Goal: Information Seeking & Learning: Learn about a topic

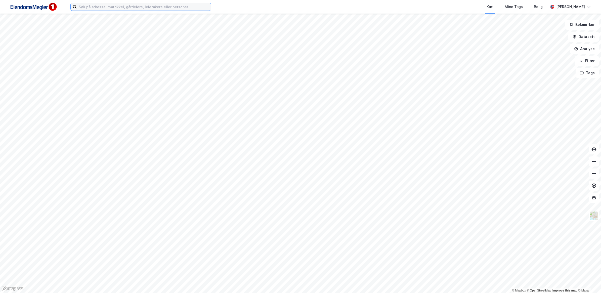
click at [107, 9] on input at bounding box center [144, 7] width 134 height 8
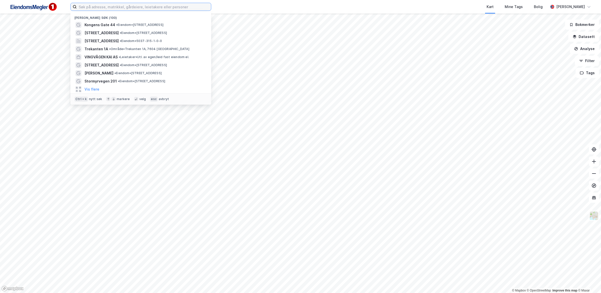
paste input "Øvergata 27, 7670 Straumen"
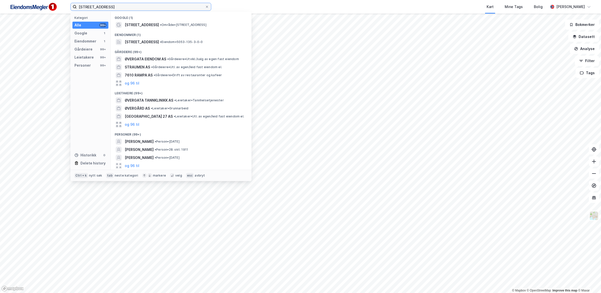
type input "Øvergata 27, 7670 Straumen"
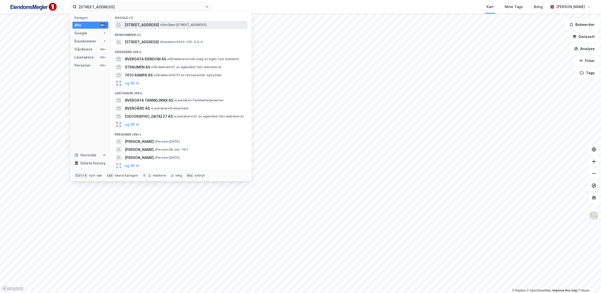
click at [160, 23] on span "• Område • Øvergata 27, 7670 Inderøy" at bounding box center [183, 25] width 47 height 4
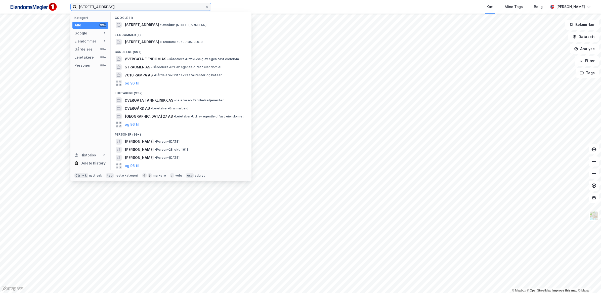
click at [135, 8] on input "Øvergata 27, 7670 Straumen" at bounding box center [141, 7] width 128 height 8
click at [159, 41] on span "[STREET_ADDRESS]" at bounding box center [142, 42] width 34 height 6
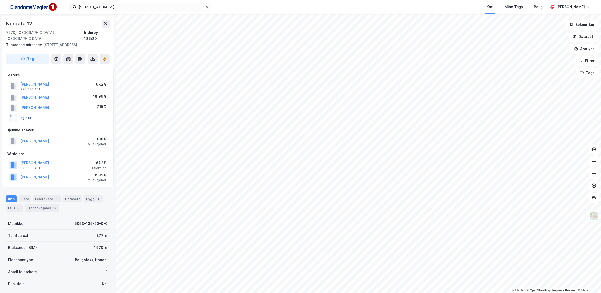
click at [0, 0] on button "og 2 til" at bounding box center [0, 0] width 0 height 0
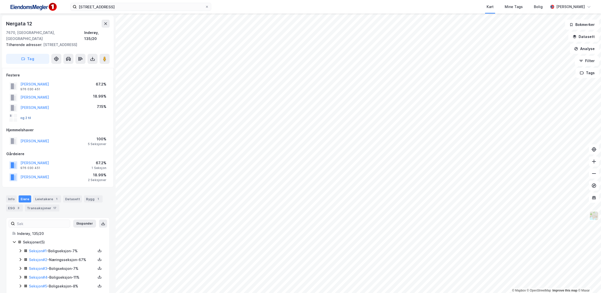
click at [0, 0] on button "og 2 til" at bounding box center [0, 0] width 0 height 0
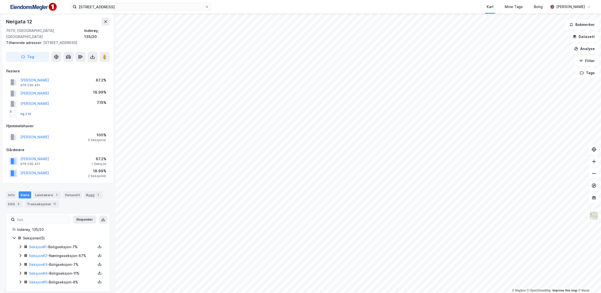
click at [0, 0] on button "og 2 til" at bounding box center [0, 0] width 0 height 0
click at [22, 254] on icon at bounding box center [20, 256] width 4 height 4
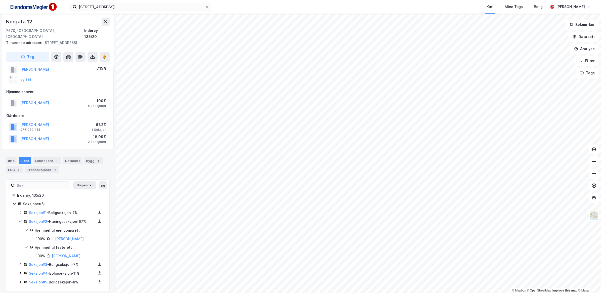
scroll to position [38, 0]
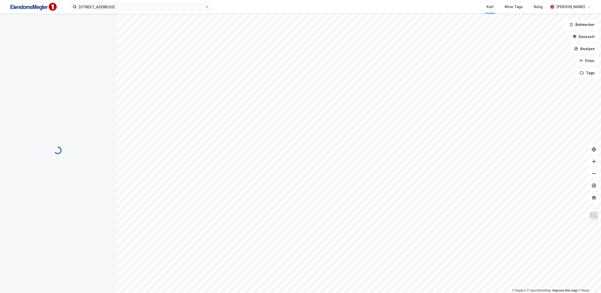
scroll to position [13, 0]
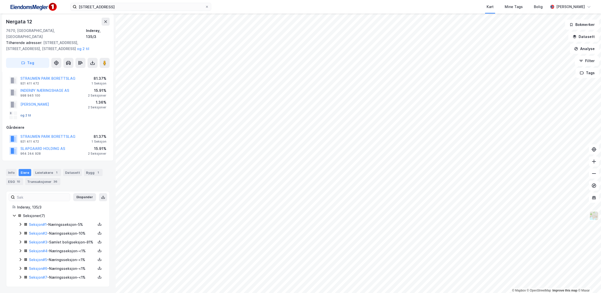
click at [0, 0] on button "og 2 til" at bounding box center [0, 0] width 0 height 0
click at [19, 222] on icon at bounding box center [20, 224] width 4 height 4
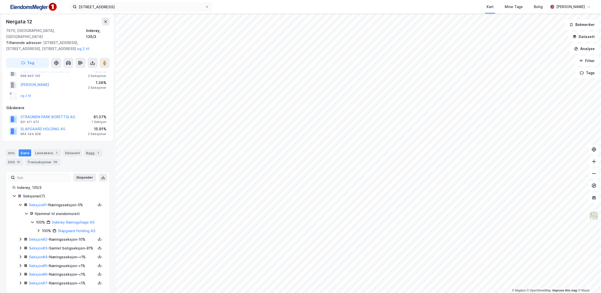
scroll to position [38, 0]
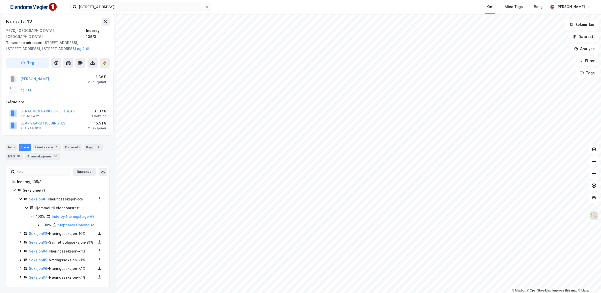
click at [20, 231] on icon at bounding box center [20, 233] width 4 height 4
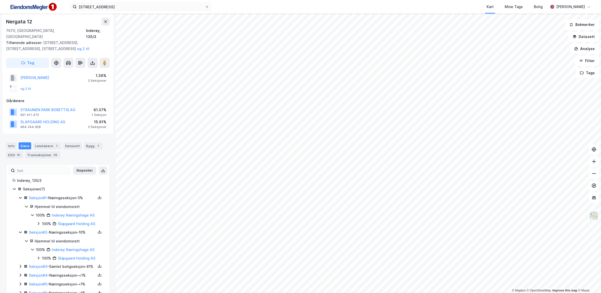
click at [38, 256] on icon at bounding box center [38, 258] width 4 height 4
click at [38, 222] on icon at bounding box center [39, 223] width 2 height 3
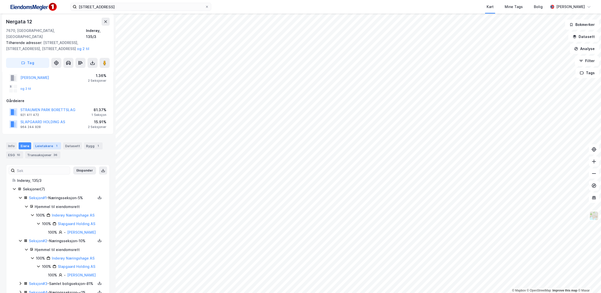
click at [50, 142] on div "Leietakere 1" at bounding box center [47, 145] width 28 height 7
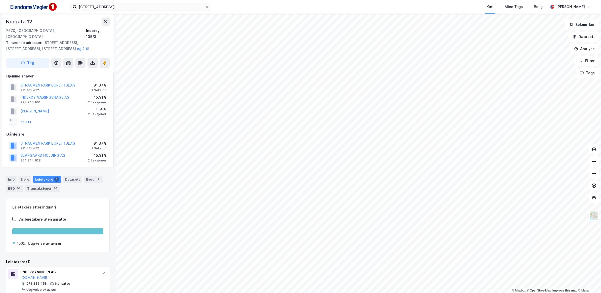
scroll to position [6, 0]
click at [0, 0] on button "og 2 til" at bounding box center [0, 0] width 0 height 0
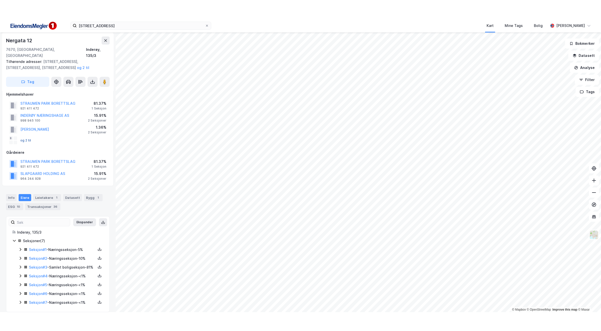
scroll to position [13, 0]
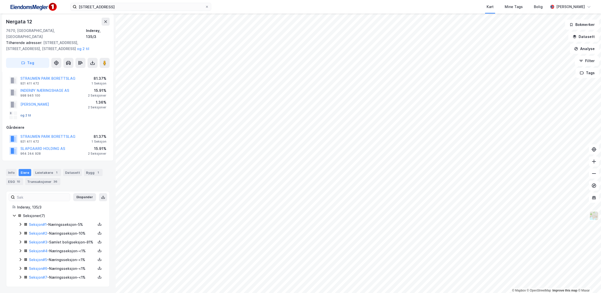
click at [0, 0] on button "og 2 til" at bounding box center [0, 0] width 0 height 0
click at [0, 0] on button "SLAPGAARD HOLDING AS" at bounding box center [0, 0] width 0 height 0
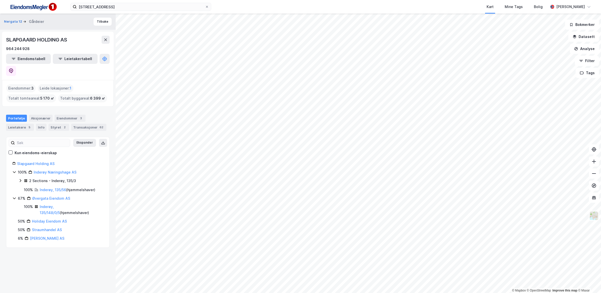
click at [20, 179] on icon at bounding box center [20, 181] width 4 height 4
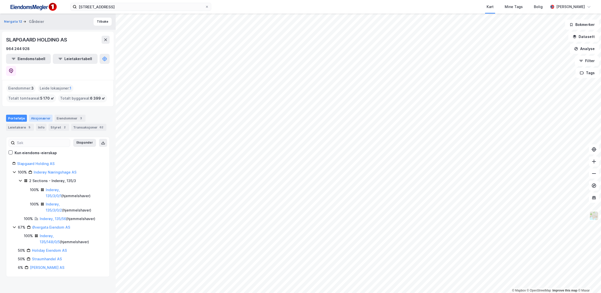
click at [37, 115] on div "Aksjonærer" at bounding box center [41, 118] width 24 height 7
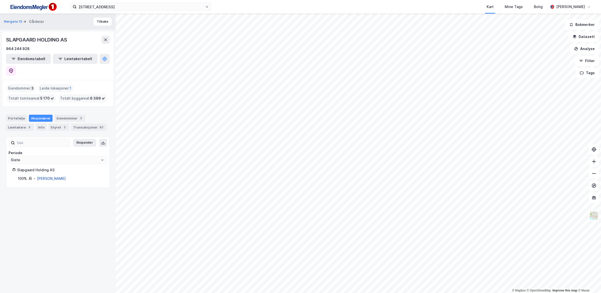
click at [66, 176] on link "Slapgaard Olav Edvard" at bounding box center [51, 178] width 29 height 4
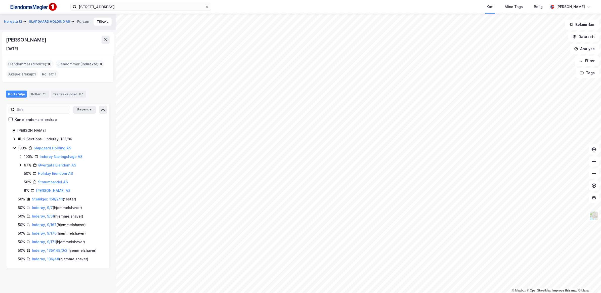
drag, startPoint x: 60, startPoint y: 39, endPoint x: 5, endPoint y: 44, distance: 54.8
click at [5, 44] on div "Olav Edvard Slapgaard 26. apr. 1958" at bounding box center [58, 44] width 112 height 24
copy div "Olav Edvard Slapgaard"
drag, startPoint x: 91, startPoint y: 156, endPoint x: 36, endPoint y: 158, distance: 54.4
click at [36, 158] on div "100% Inderøy Næringshage AS" at bounding box center [63, 157] width 79 height 6
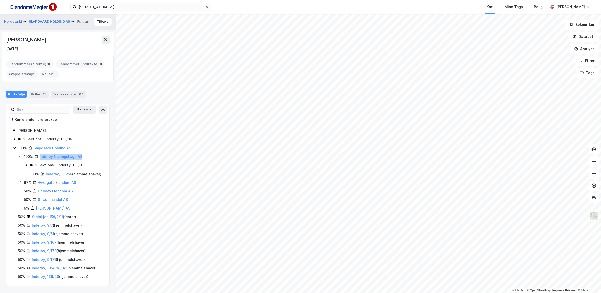
copy link "Inderøy Næringshage AS"
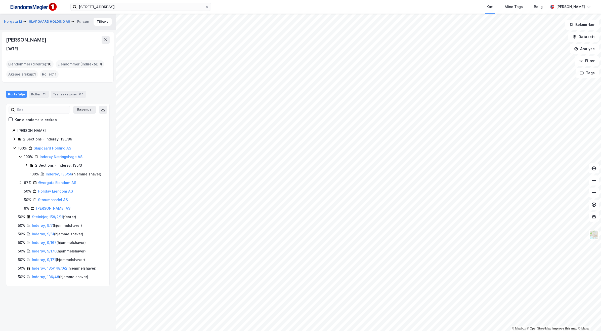
click at [26, 165] on icon at bounding box center [26, 165] width 4 height 4
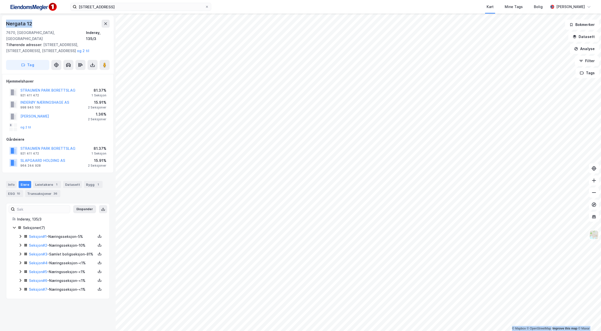
drag, startPoint x: 32, startPoint y: 23, endPoint x: -1, endPoint y: 21, distance: 33.5
click at [0, 21] on html "Øvergata 27, 7670 Straumen Kart Mine Tags Bolig Kent Roger Tangvik © Mapbox © O…" at bounding box center [300, 165] width 601 height 331
copy div "© Mapbox © OpenStreetMap Improve this map © Maxar Nergata 12"
click at [20, 264] on icon at bounding box center [20, 263] width 4 height 4
click at [21, 290] on icon at bounding box center [20, 289] width 4 height 4
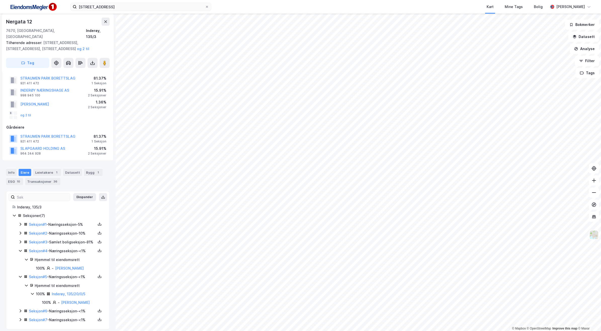
scroll to position [18, 0]
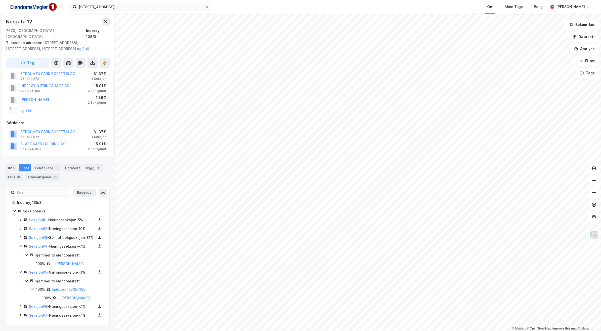
click at [20, 293] on icon at bounding box center [20, 306] width 4 height 4
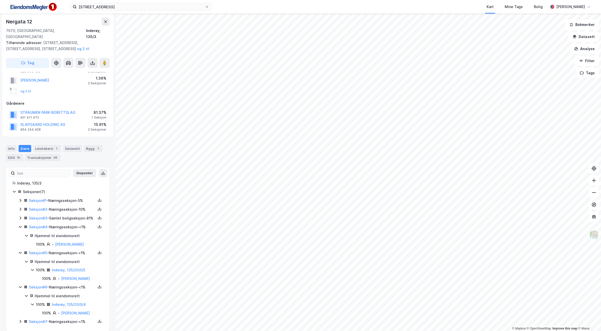
scroll to position [44, 0]
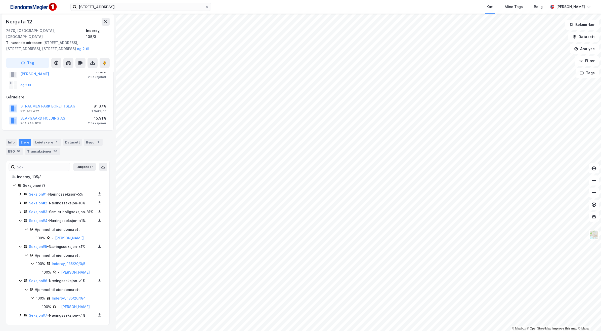
click at [21, 293] on icon at bounding box center [20, 315] width 4 height 4
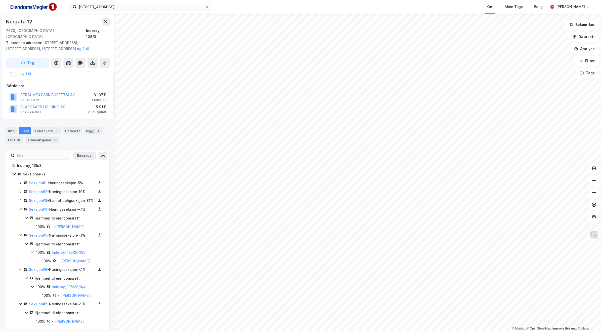
scroll to position [61, 0]
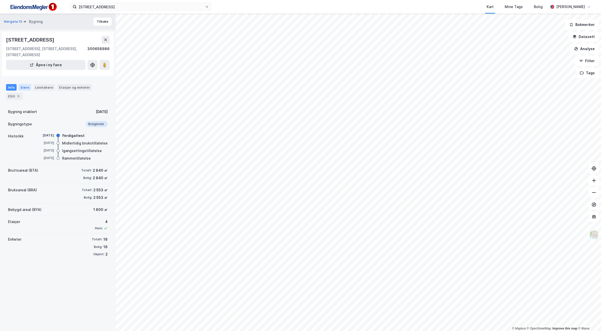
click at [26, 84] on div "Eiere" at bounding box center [25, 87] width 13 height 7
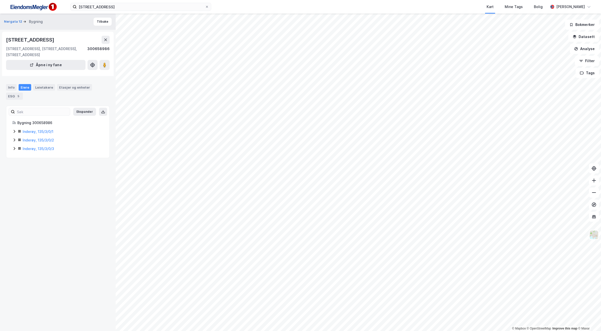
click at [15, 130] on icon at bounding box center [15, 131] width 2 height 3
click at [13, 164] on icon at bounding box center [14, 166] width 4 height 4
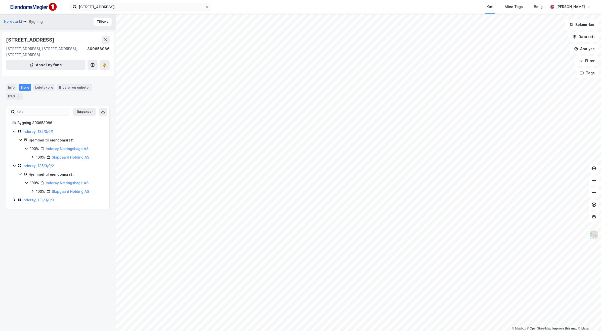
click at [14, 198] on icon at bounding box center [14, 200] width 4 height 4
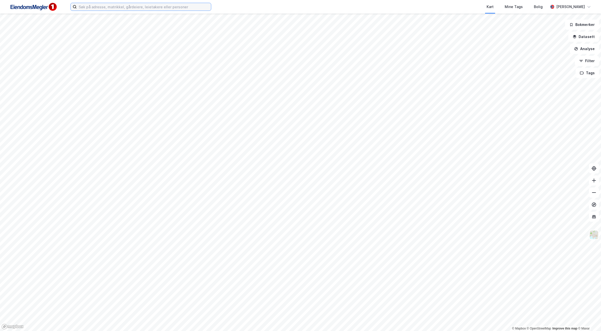
click at [104, 8] on input at bounding box center [144, 7] width 134 height 8
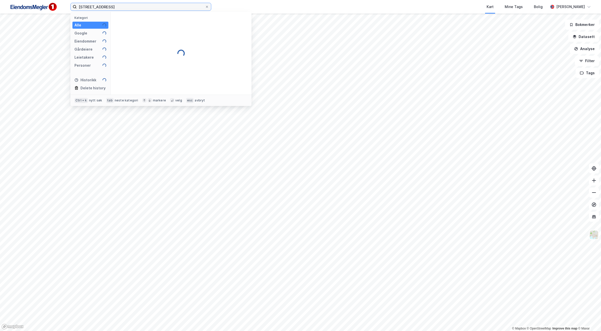
type input "[STREET_ADDRESS]"
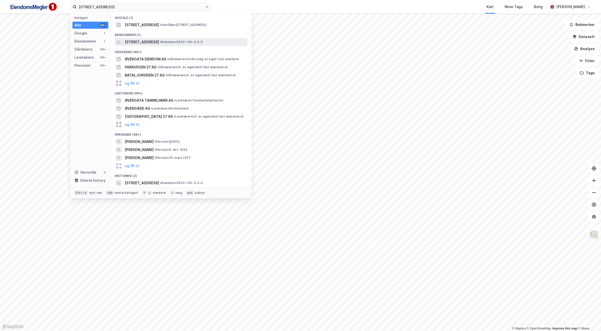
click at [159, 41] on span "[STREET_ADDRESS]" at bounding box center [142, 42] width 34 height 6
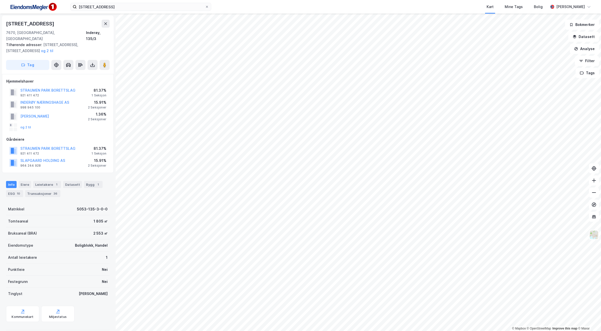
click at [28, 123] on div "og 2 til" at bounding box center [20, 127] width 22 height 8
click at [0, 0] on button "og 2 til" at bounding box center [0, 0] width 0 height 0
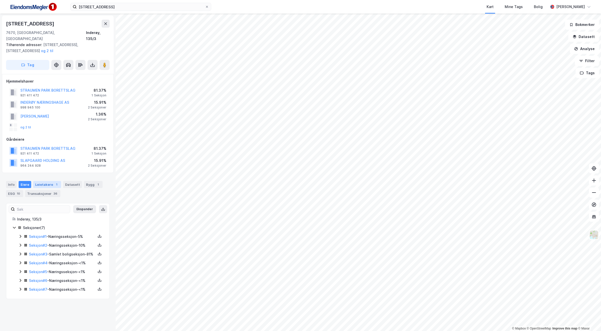
click at [49, 181] on div "Leietakere 1" at bounding box center [47, 184] width 28 height 7
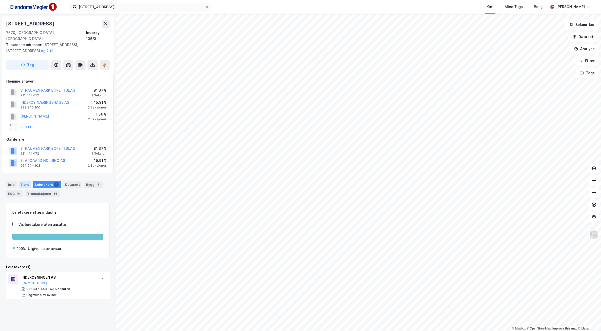
click at [22, 181] on div "Eiere" at bounding box center [25, 184] width 13 height 7
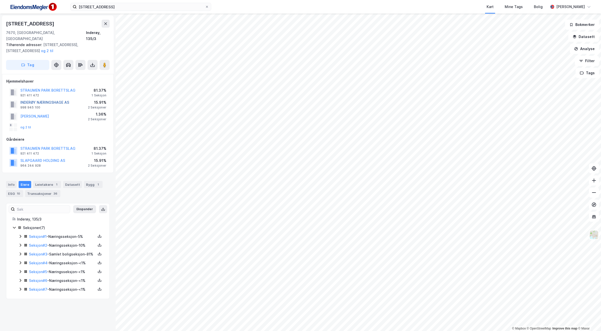
click at [0, 0] on button "INDERØY NÆRINGSHAGE AS" at bounding box center [0, 0] width 0 height 0
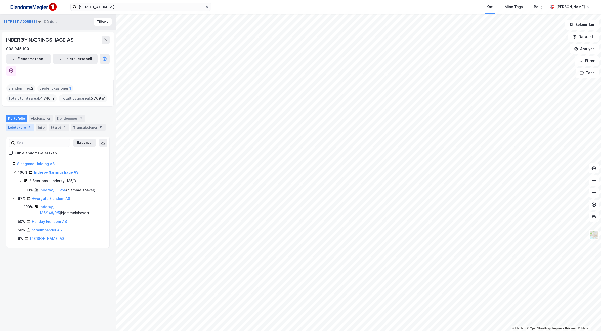
click at [22, 124] on div "Leietakere 4" at bounding box center [20, 127] width 28 height 7
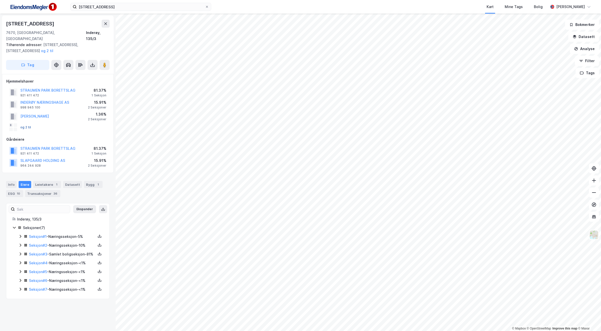
click at [0, 0] on button "og 2 til" at bounding box center [0, 0] width 0 height 0
click at [0, 0] on button "[PERSON_NAME]" at bounding box center [0, 0] width 0 height 0
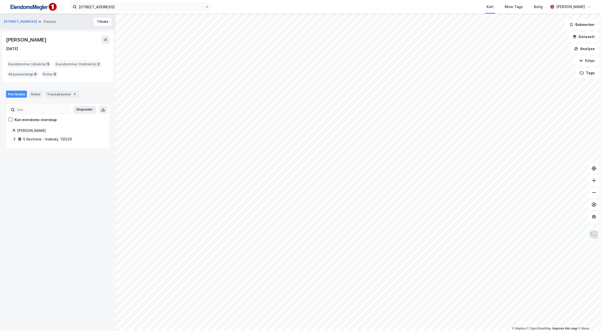
click at [13, 138] on icon at bounding box center [14, 139] width 4 height 4
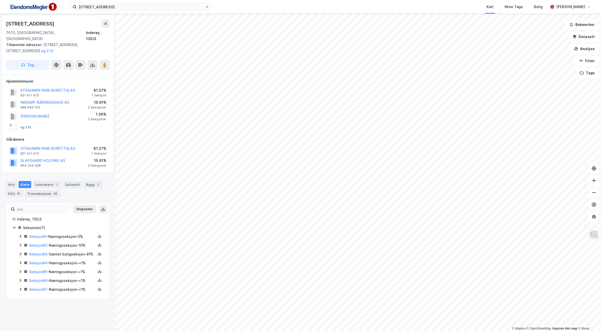
click at [0, 0] on button "og 2 til" at bounding box center [0, 0] width 0 height 0
click at [20, 282] on icon at bounding box center [20, 280] width 4 height 4
click at [21, 273] on icon at bounding box center [20, 271] width 4 height 4
click at [19, 264] on icon at bounding box center [20, 263] width 4 height 4
click at [67, 281] on link "[PERSON_NAME]" at bounding box center [69, 280] width 29 height 4
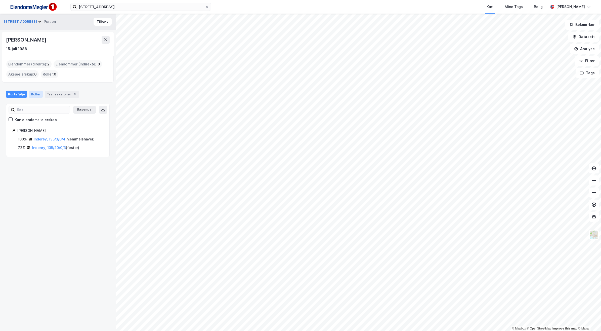
click at [33, 93] on div "Roller" at bounding box center [36, 94] width 14 height 7
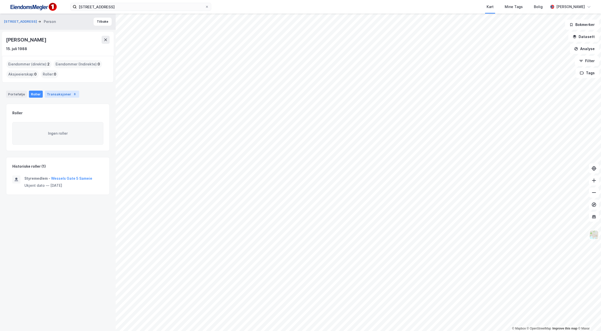
click at [54, 92] on div "Transaksjoner 8" at bounding box center [62, 94] width 34 height 7
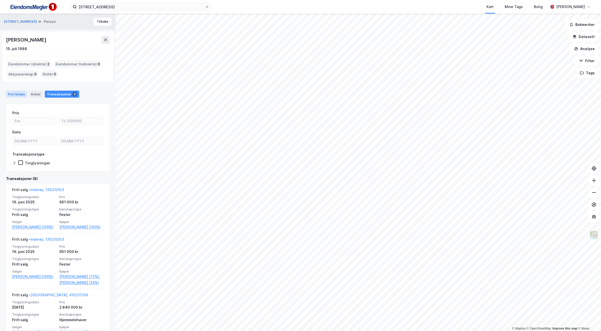
click at [20, 95] on div "Portefølje" at bounding box center [16, 94] width 21 height 7
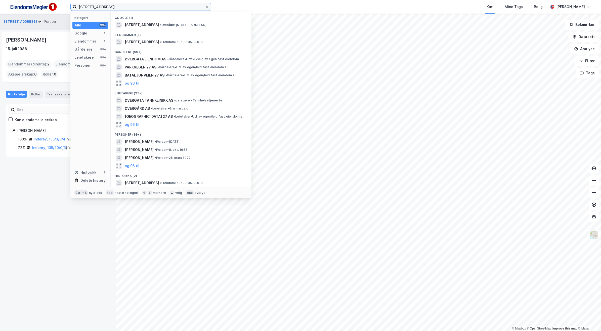
drag, startPoint x: 68, startPoint y: 8, endPoint x: 50, endPoint y: 6, distance: 18.2
click at [52, 7] on div "[STREET_ADDRESS] Kategori Alle 99+ Google 1 Eiendommer 1 Gårdeiere 99+ Leietake…" at bounding box center [300, 7] width 601 height 14
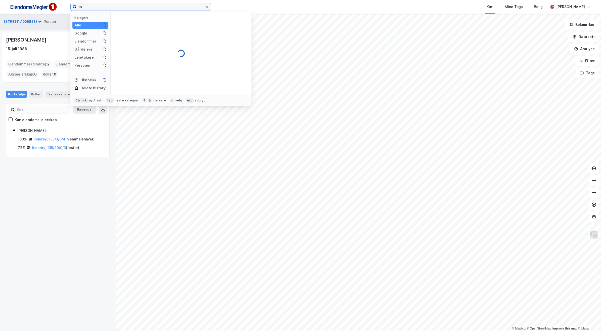
type input "I"
drag, startPoint x: 115, startPoint y: 6, endPoint x: 172, endPoint y: 15, distance: 57.6
click at [171, 11] on div "Heggstadmyra 15-17 Kategori Alle 0 Google 0 Eiendommer 0 Gårdeiere 0 Leietakere…" at bounding box center [140, 7] width 141 height 8
type input "[STREET_ADDRESS]"
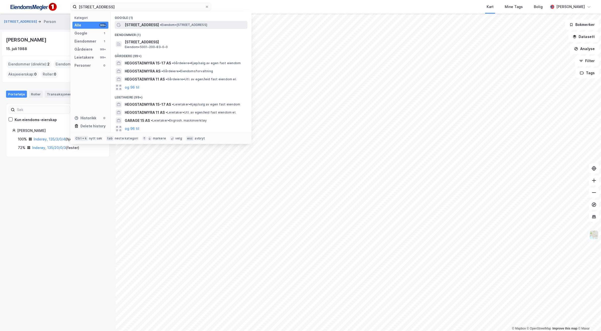
click at [151, 24] on span "[STREET_ADDRESS]" at bounding box center [142, 25] width 34 height 6
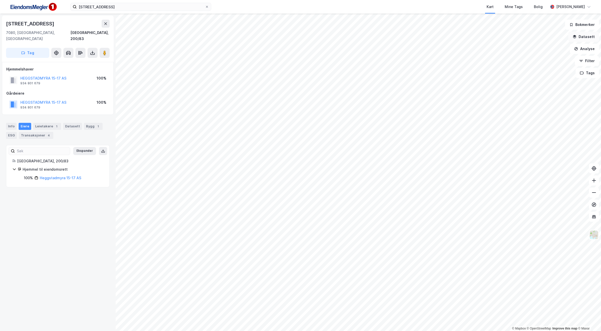
click at [587, 38] on button "Datasett" at bounding box center [584, 37] width 31 height 10
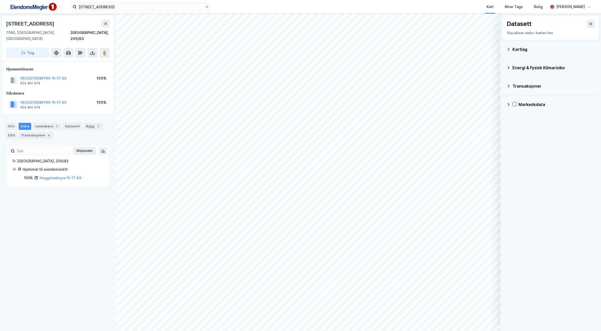
click at [507, 50] on icon at bounding box center [509, 49] width 4 height 4
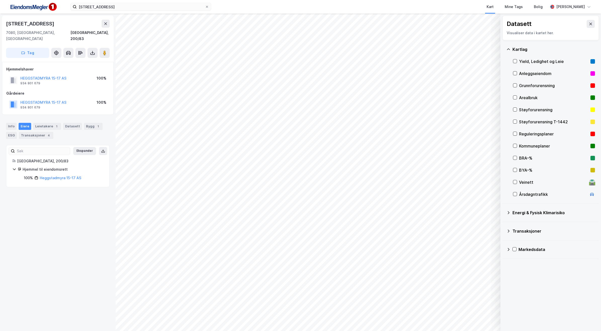
click at [507, 50] on icon at bounding box center [508, 49] width 3 height 2
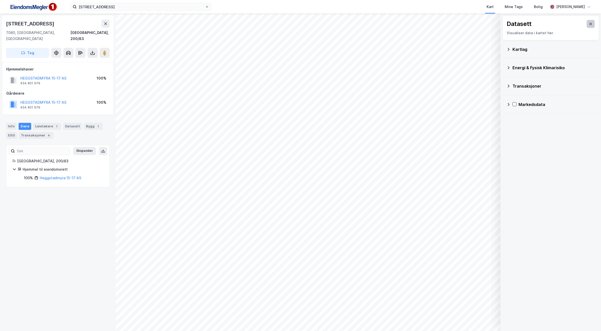
click at [589, 25] on icon at bounding box center [591, 24] width 4 height 4
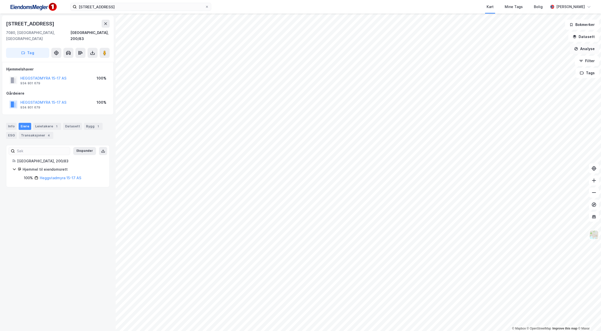
click at [592, 49] on button "Analyse" at bounding box center [584, 49] width 29 height 10
click at [535, 61] on div "Tegn område" at bounding box center [541, 59] width 44 height 4
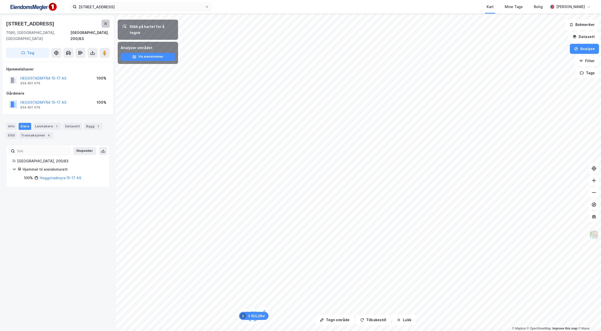
click at [105, 21] on button at bounding box center [106, 24] width 8 height 8
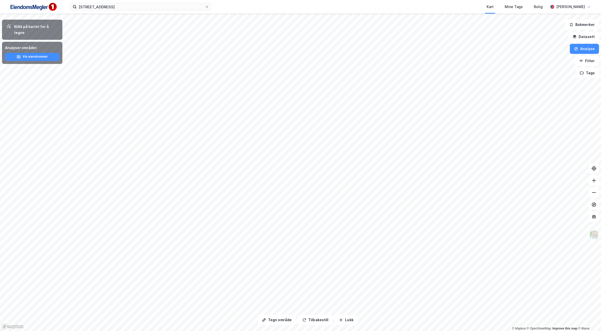
click at [12, 45] on div "Analyser området" at bounding box center [32, 48] width 54 height 6
click at [22, 53] on button "Vis eiendommer" at bounding box center [32, 57] width 54 height 8
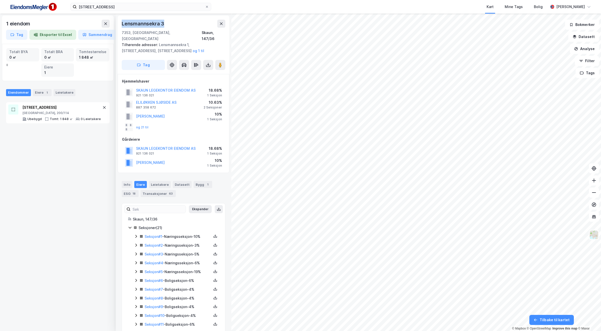
drag, startPoint x: 165, startPoint y: 22, endPoint x: 120, endPoint y: 23, distance: 45.0
click at [120, 23] on div "Lensmannsekra 3 7353, [GEOGRAPHIC_DATA], Trøndelag Skaun, 147/36 Tilhørende adr…" at bounding box center [174, 45] width 112 height 58
copy div "Lensmannsekra 3"
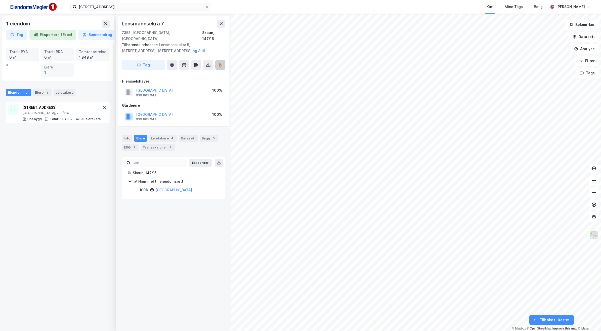
click at [223, 61] on button at bounding box center [220, 65] width 10 height 10
